Goal: Task Accomplishment & Management: Use online tool/utility

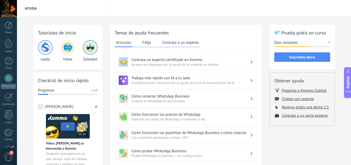
scroll to position [70, 0]
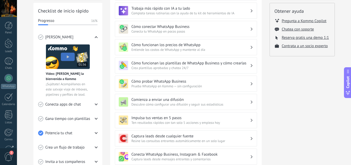
click at [193, 87] on span "Prueba WhatsApp en Kommo — sin configuración" at bounding box center [191, 86] width 119 height 4
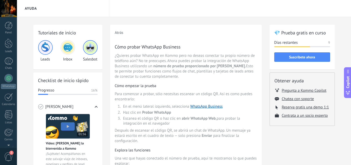
scroll to position [52, 0]
click at [10, 120] on link "Ajustes" at bounding box center [8, 118] width 17 height 14
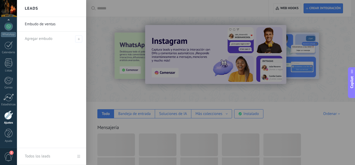
click at [120, 95] on div at bounding box center [194, 82] width 355 height 165
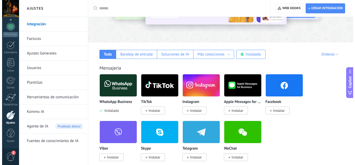
scroll to position [70, 0]
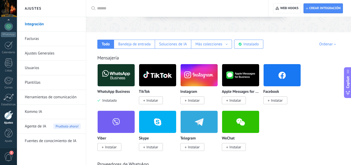
click at [118, 83] on img at bounding box center [116, 75] width 37 height 25
